Goal: Find specific page/section: Find specific page/section

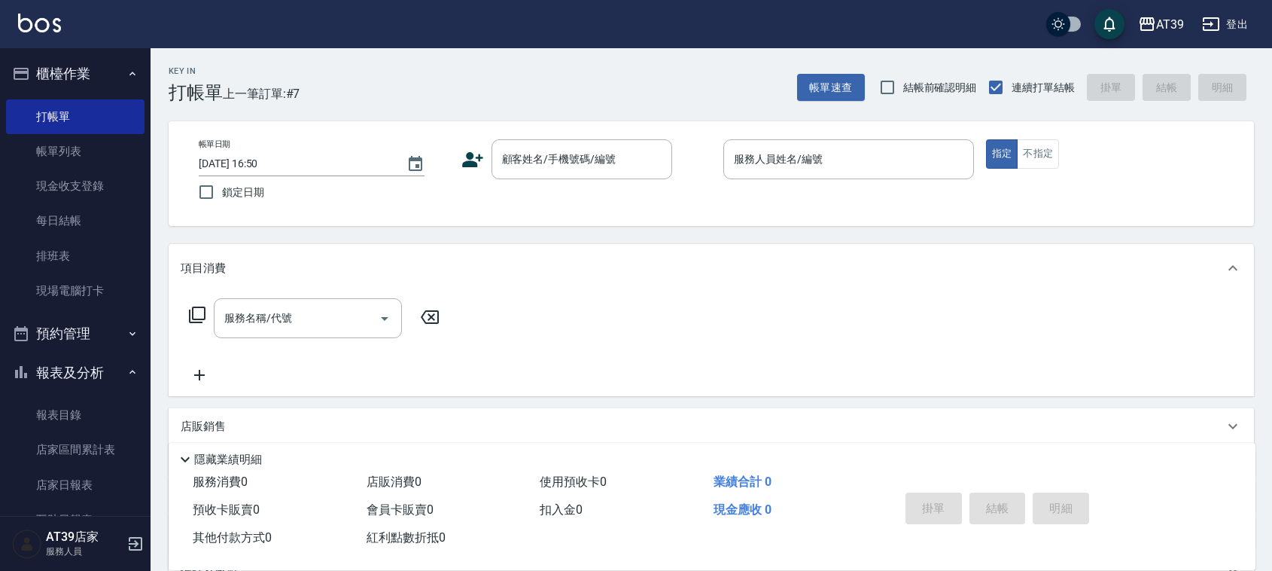
drag, startPoint x: 0, startPoint y: 0, endPoint x: 158, endPoint y: 44, distance: 164.0
click at [158, 44] on div "AT39 登出" at bounding box center [636, 24] width 1272 height 48
drag, startPoint x: 151, startPoint y: 73, endPoint x: 141, endPoint y: 133, distance: 61.1
click at [141, 133] on div "AT39 登出 櫃檯作業 打帳單 帳單列表 現金收支登錄 每日結帳 排班表 現場電腦打卡 預約管理 預約管理 單日預約紀錄 單週預約紀錄 報表及分析 報表目錄…" at bounding box center [636, 366] width 1272 height 733
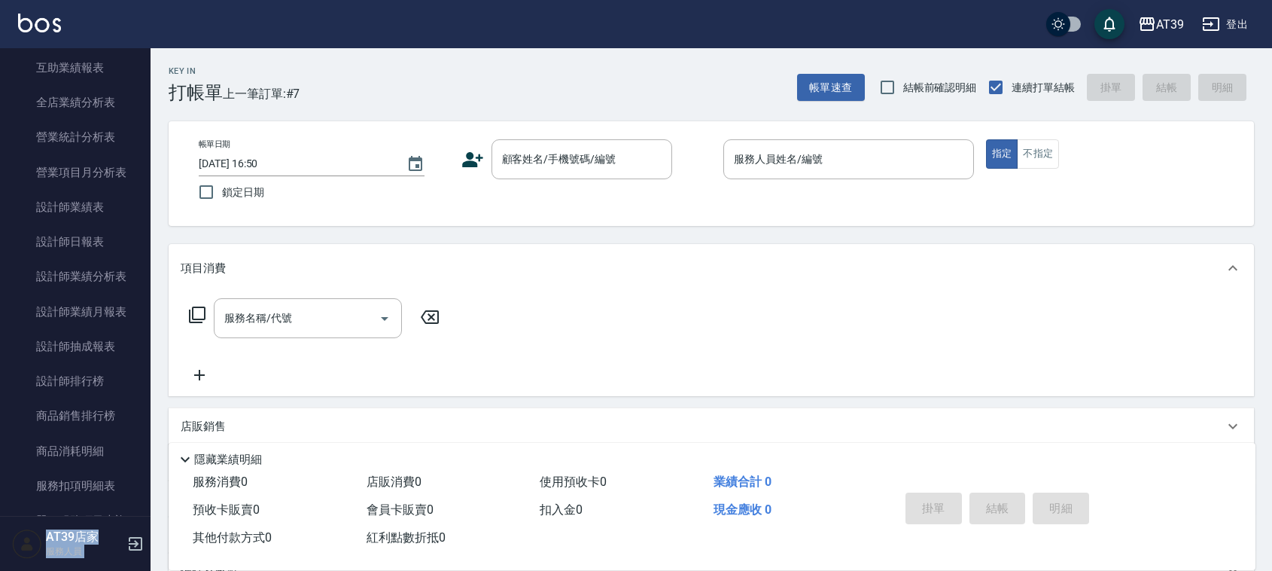
scroll to position [618, 0]
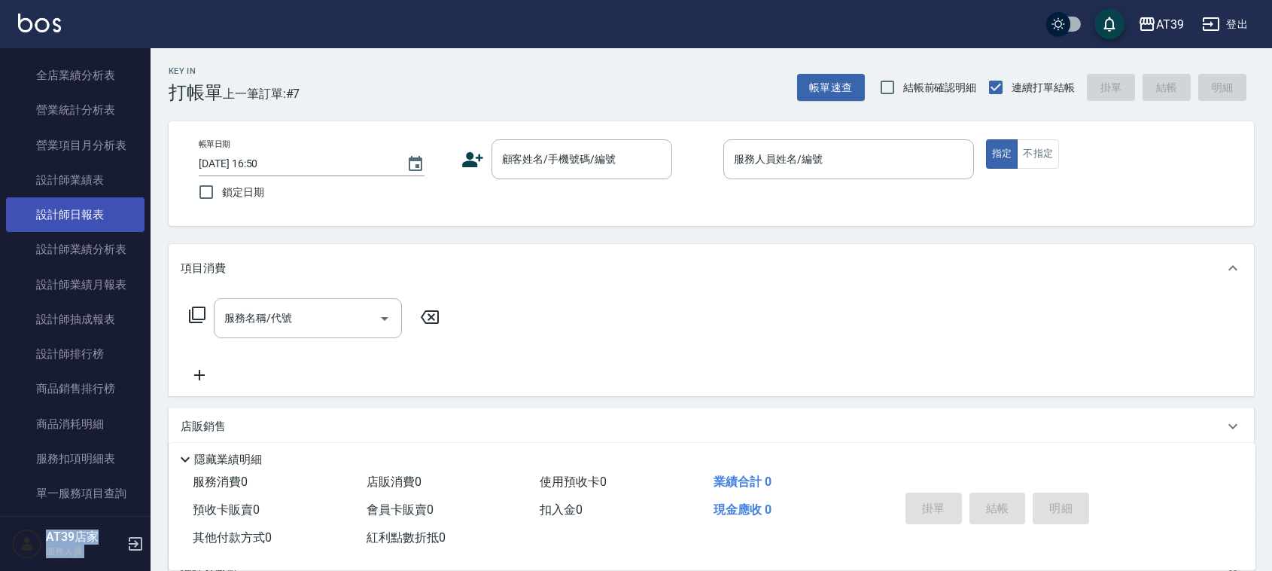
click at [111, 216] on link "設計師日報表" at bounding box center [75, 214] width 139 height 35
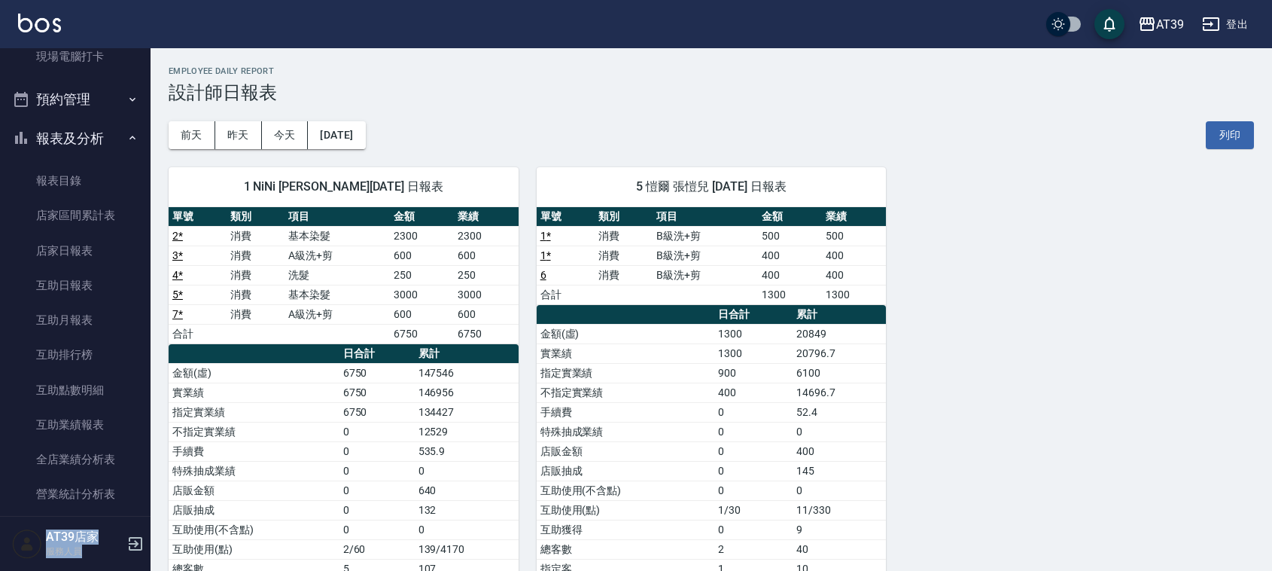
scroll to position [99, 0]
